Goal: Communication & Community: Answer question/provide support

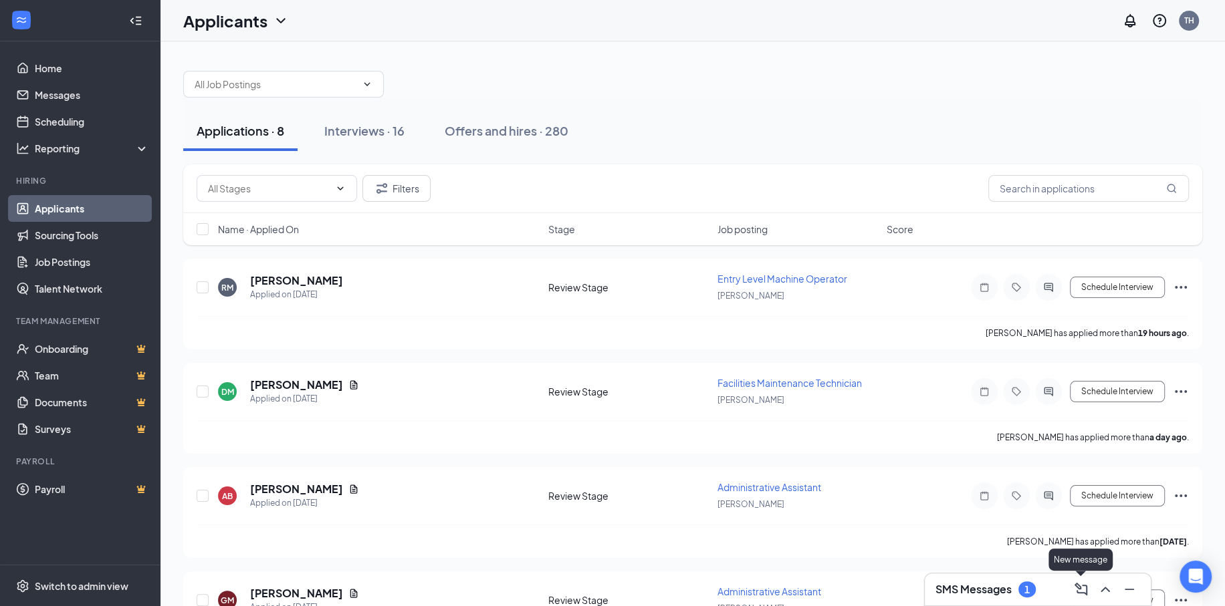
click at [1097, 587] on icon "ChevronUp" at bounding box center [1105, 590] width 16 height 16
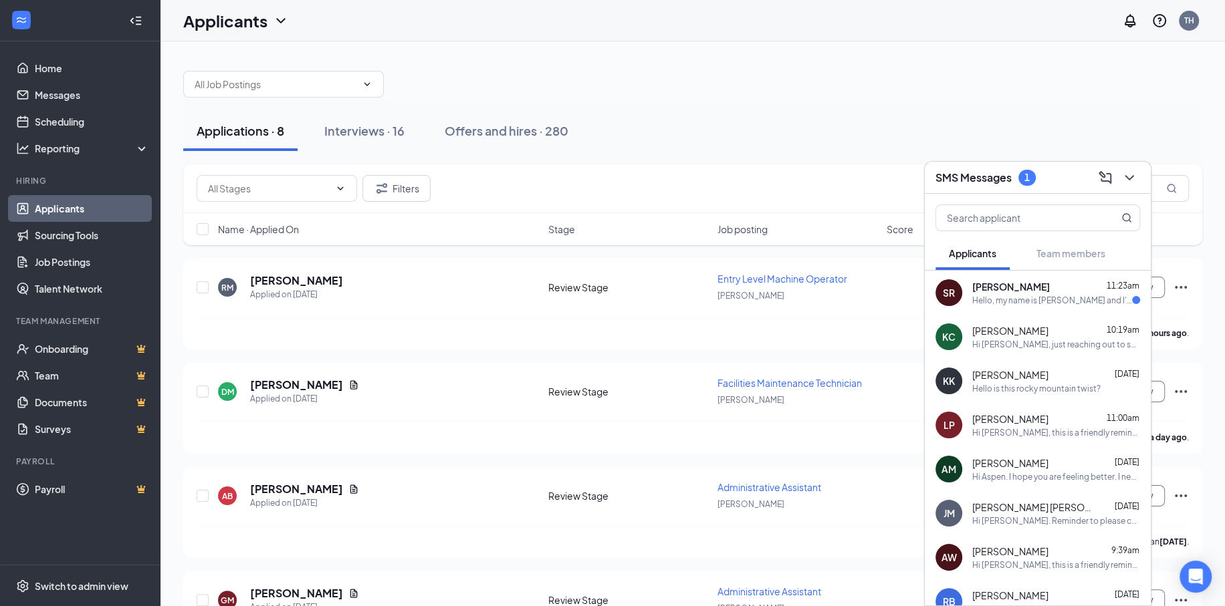
click at [1019, 296] on div "Hello, my name is [PERSON_NAME] and I'm interested in meeting with you, but unf…" at bounding box center [1052, 300] width 160 height 11
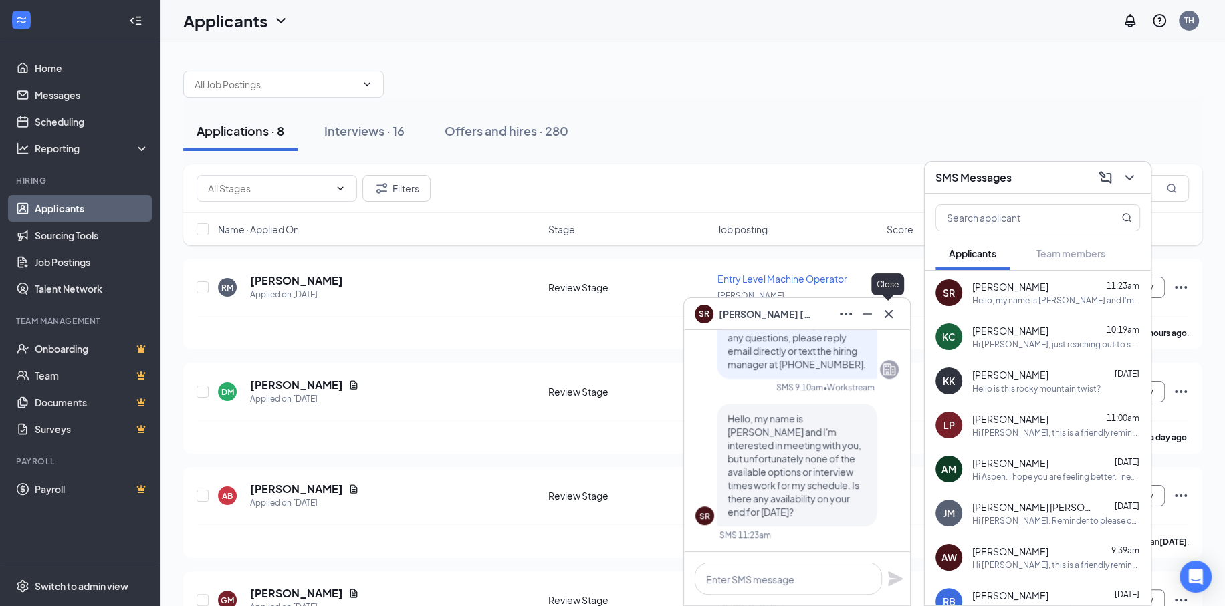
click at [887, 317] on icon "Cross" at bounding box center [888, 314] width 16 height 16
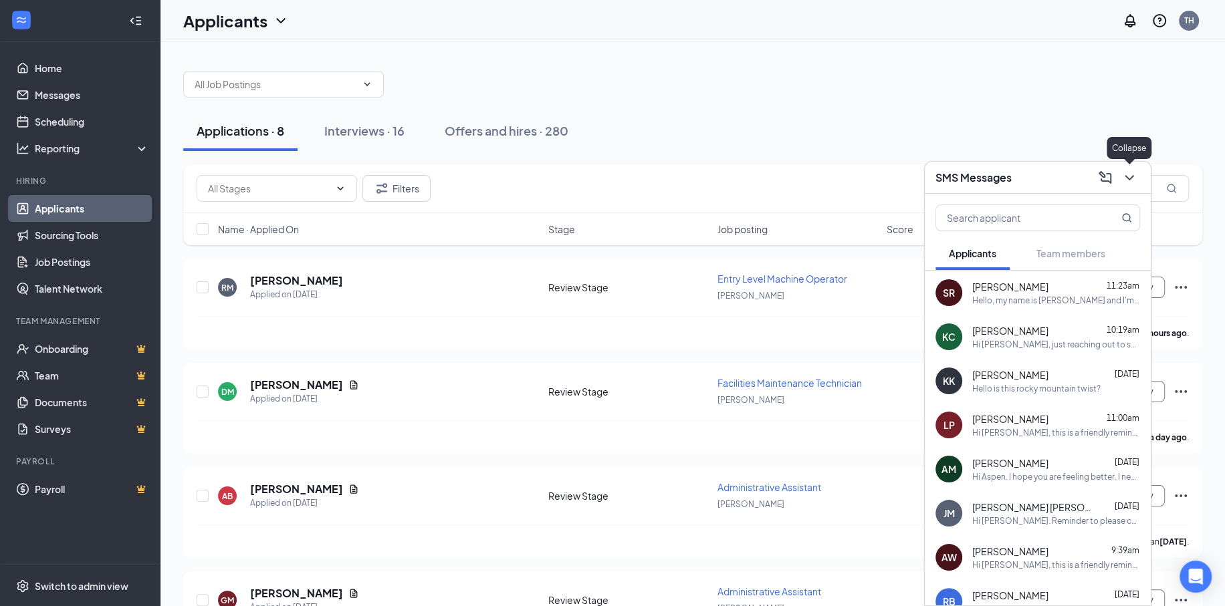
click at [1121, 178] on icon "ChevronDown" at bounding box center [1129, 178] width 16 height 16
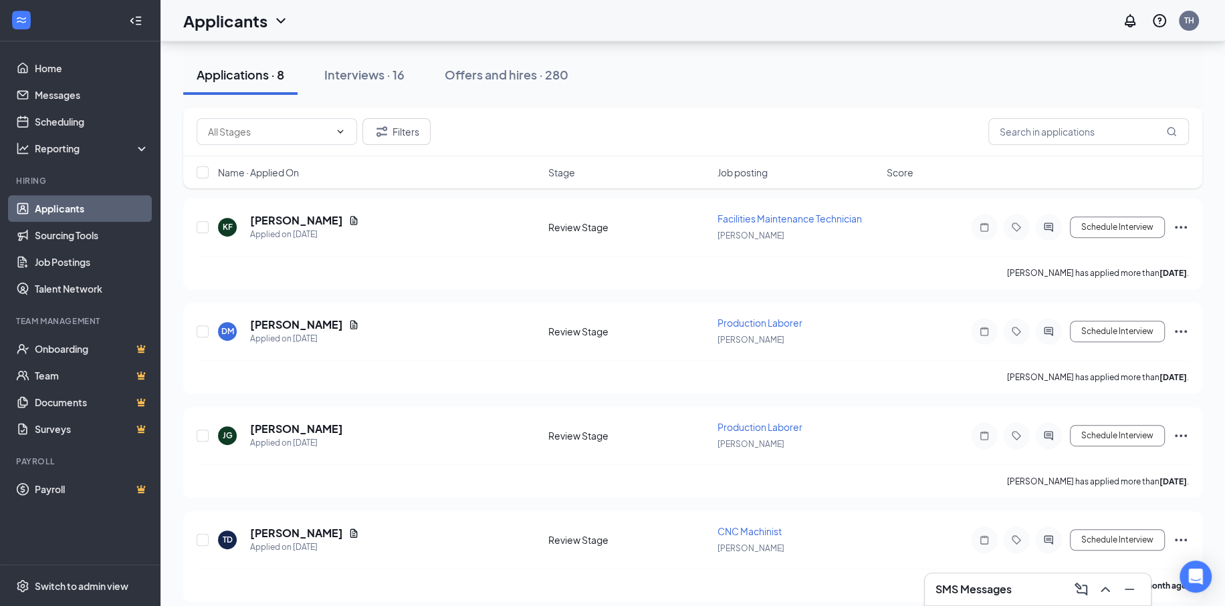
scroll to position [483, 0]
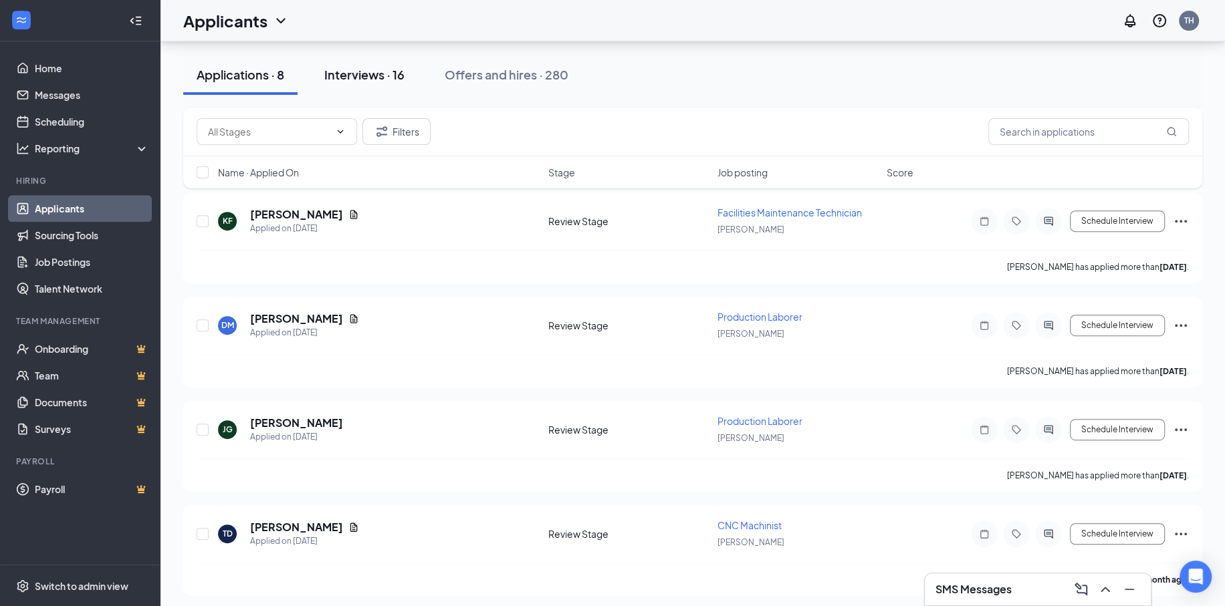
click at [356, 87] on button "Interviews · 16" at bounding box center [364, 75] width 107 height 40
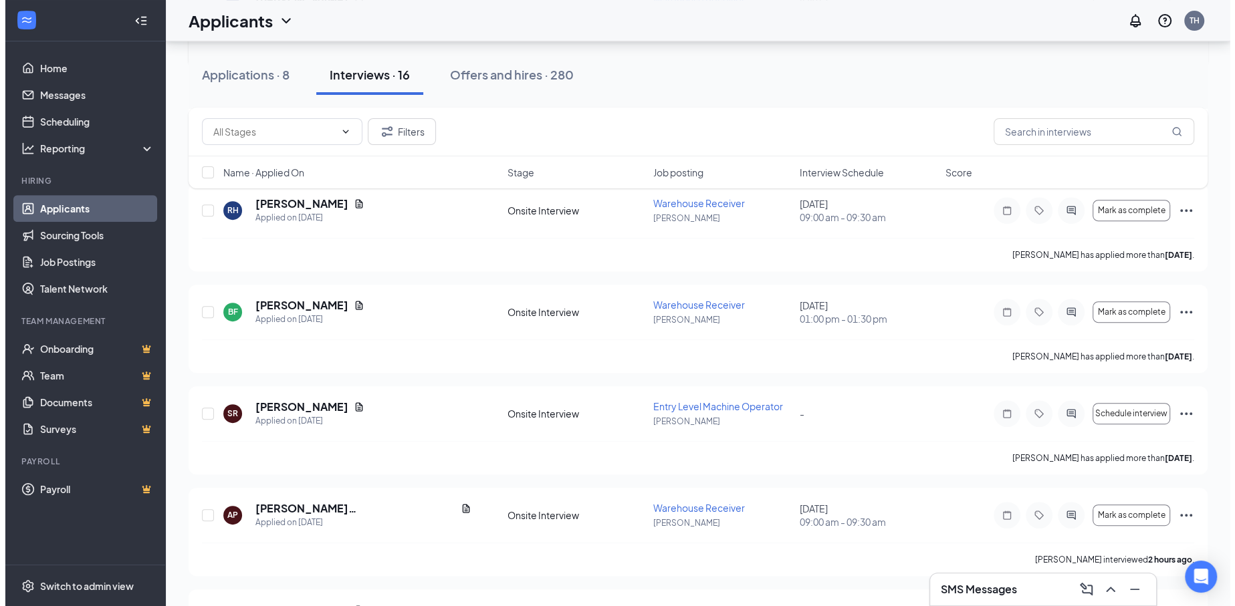
scroll to position [401, 0]
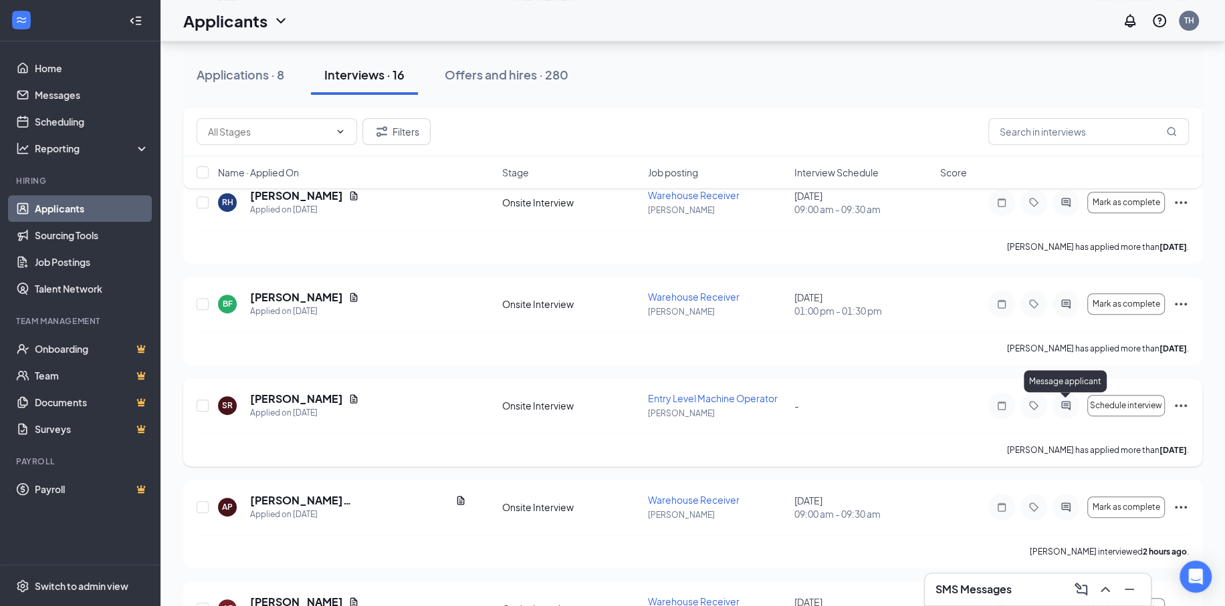
click at [1066, 404] on icon "ActiveChat" at bounding box center [1066, 405] width 16 height 11
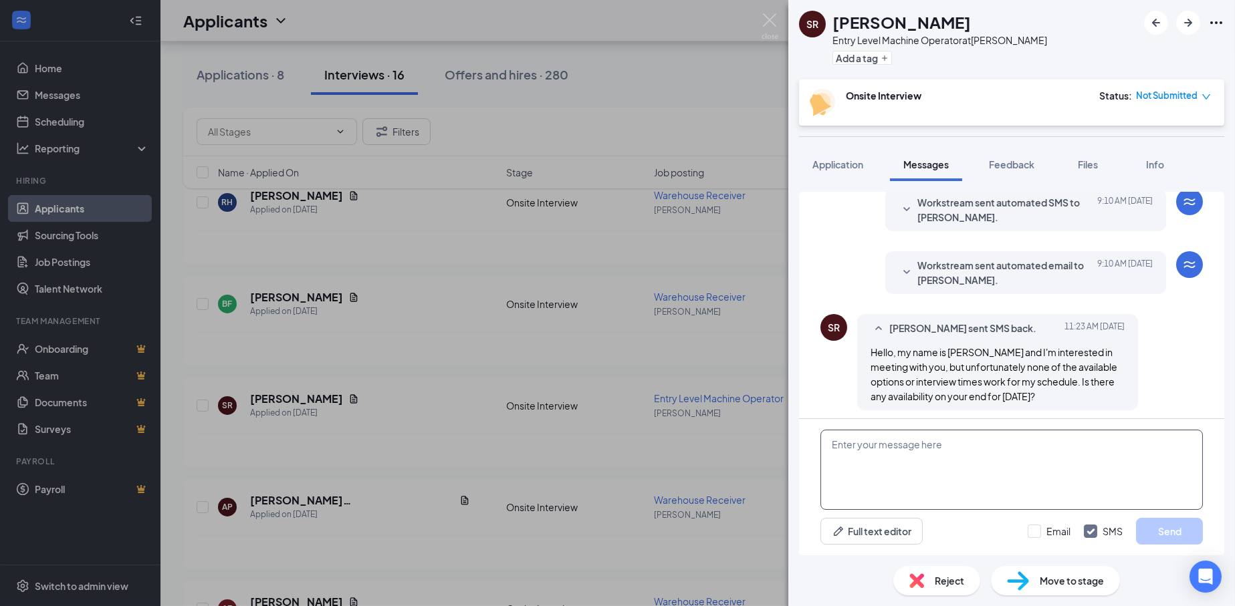
scroll to position [473, 0]
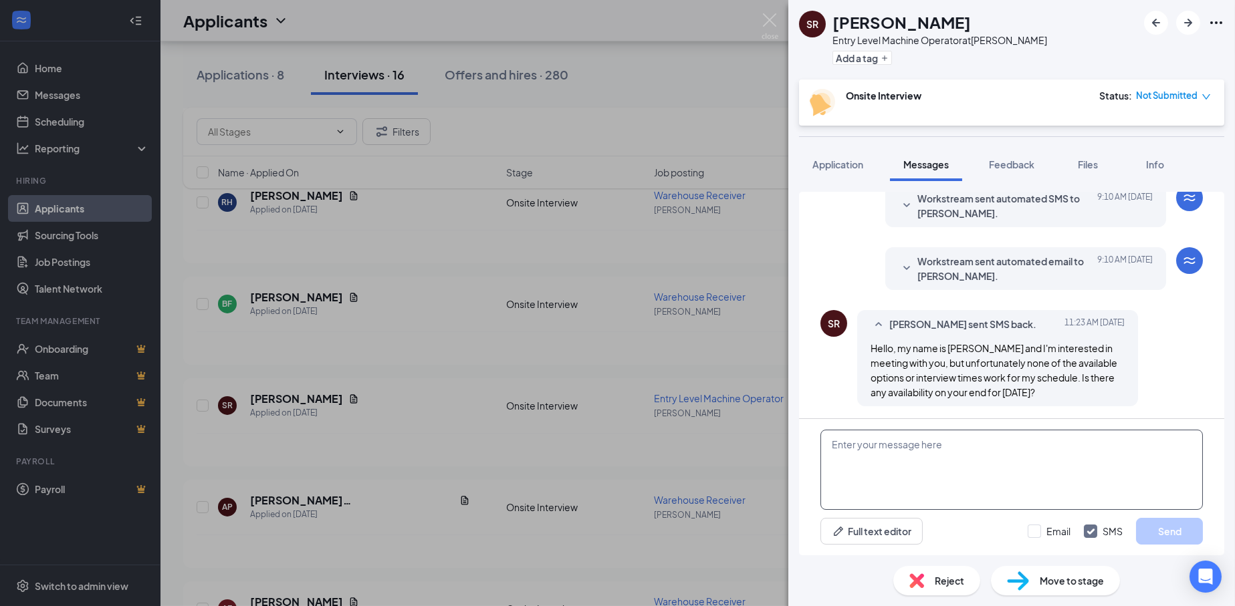
click at [869, 465] on textarea at bounding box center [1011, 470] width 382 height 80
type textarea "Absolutely. What time would work for you on the 23rd?"
click at [1032, 525] on input "Email" at bounding box center [1049, 531] width 43 height 13
checkbox input "true"
click at [1185, 532] on button "Send" at bounding box center [1169, 531] width 67 height 27
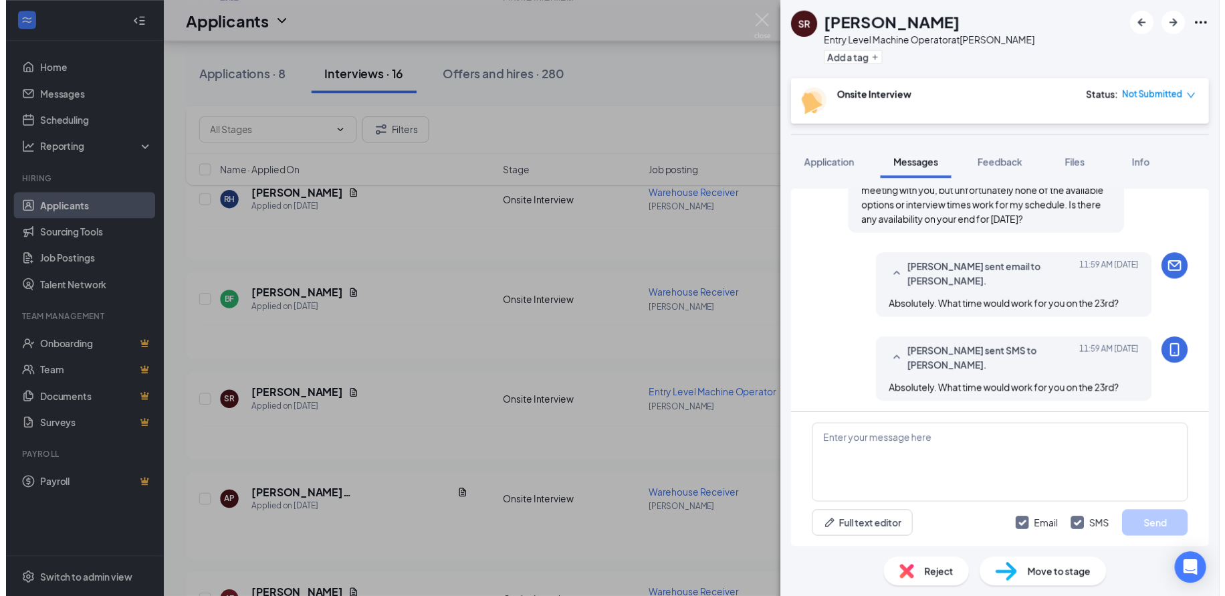
scroll to position [644, 0]
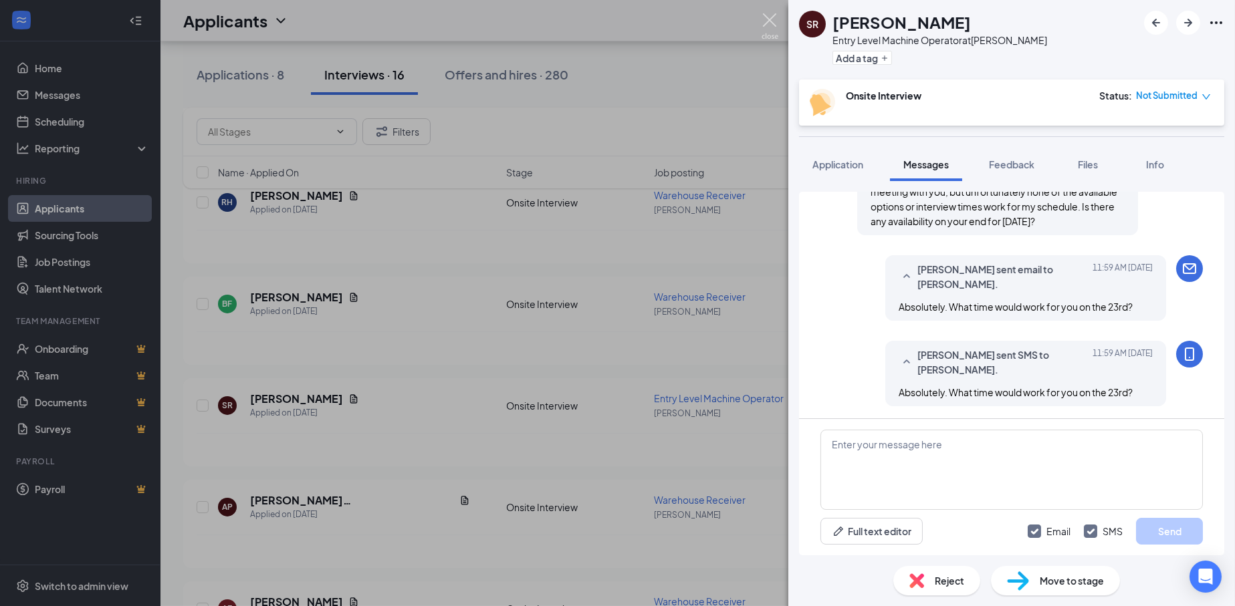
click at [767, 13] on img at bounding box center [769, 26] width 17 height 26
